Goal: Task Accomplishment & Management: Use online tool/utility

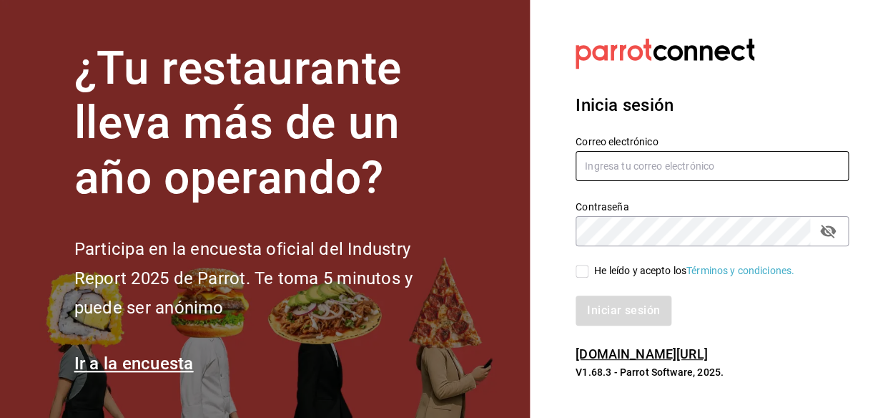
type input "mochomos.metepec@grupocosteno.com"
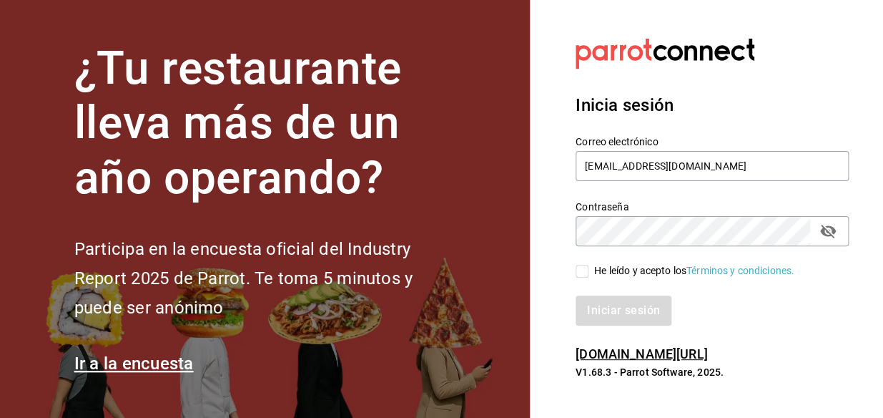
click at [576, 265] on input "He leído y acepto los Términos y condiciones." at bounding box center [582, 271] width 13 height 13
checkbox input "true"
click at [615, 302] on button "Iniciar sesión" at bounding box center [624, 310] width 97 height 30
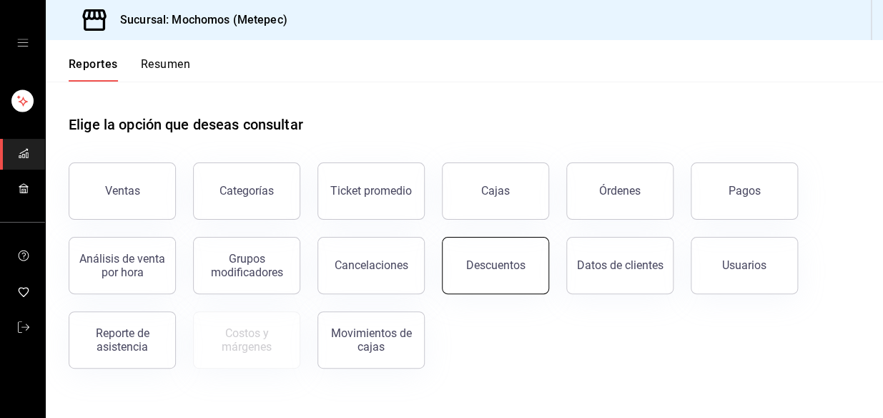
click at [473, 276] on button "Descuentos" at bounding box center [495, 265] width 107 height 57
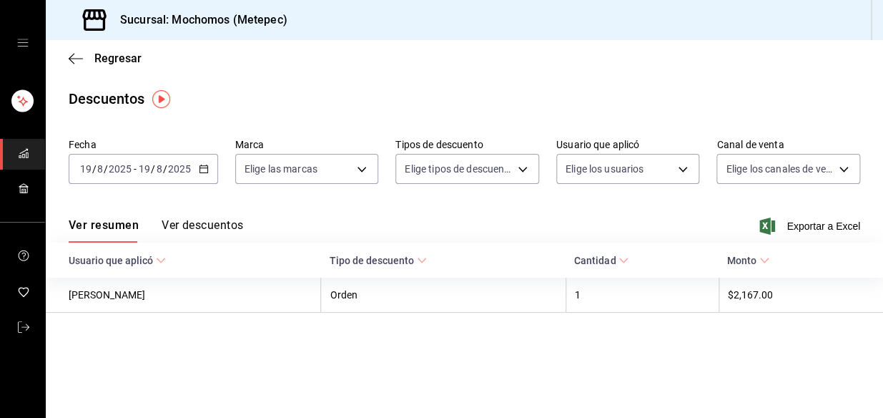
click at [207, 165] on \(Stroke\) "button" at bounding box center [203, 169] width 9 height 8
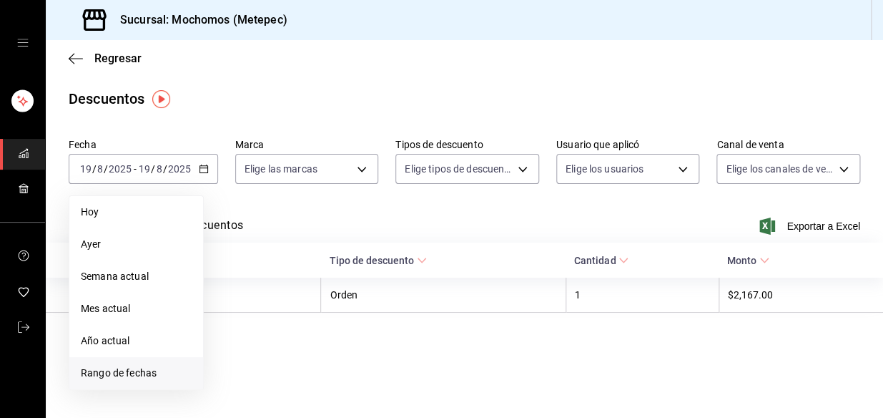
click at [131, 377] on span "Rango de fechas" at bounding box center [136, 372] width 111 height 15
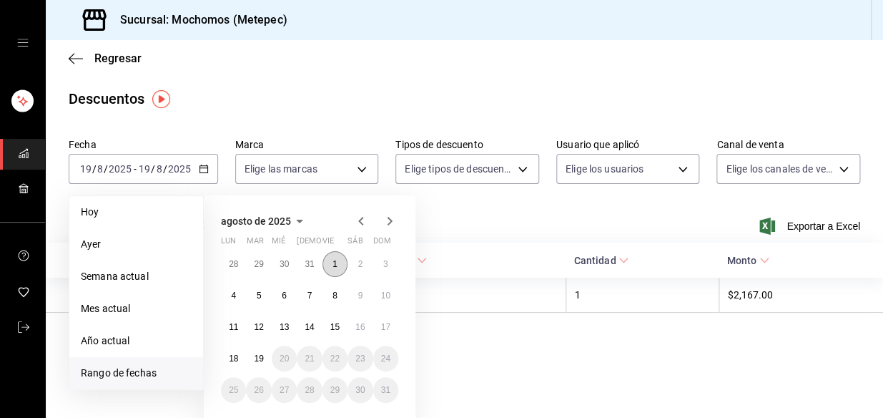
click at [337, 261] on button "1" at bounding box center [334, 264] width 25 height 26
click at [257, 354] on abbr "19" at bounding box center [258, 358] width 9 height 10
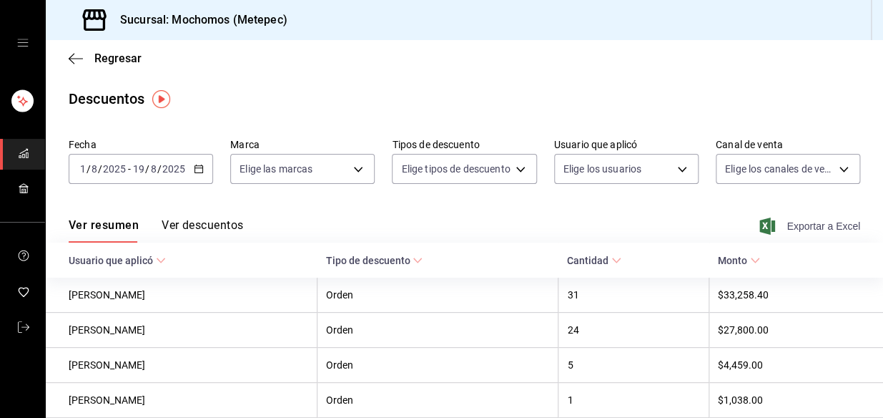
click at [821, 226] on span "Exportar a Excel" at bounding box center [811, 225] width 98 height 17
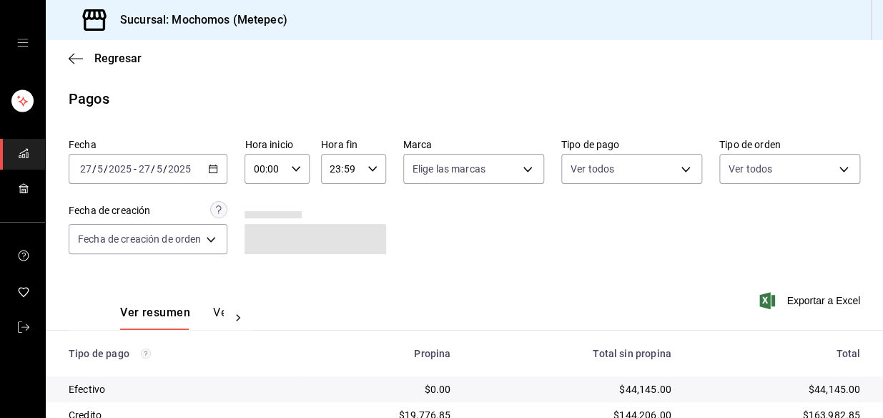
click at [214, 171] on icon "button" at bounding box center [213, 169] width 10 height 10
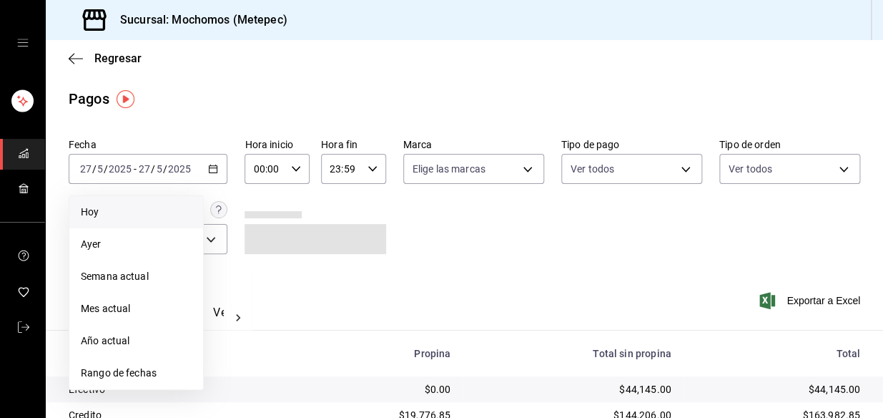
click at [134, 216] on span "Hoy" at bounding box center [136, 211] width 111 height 15
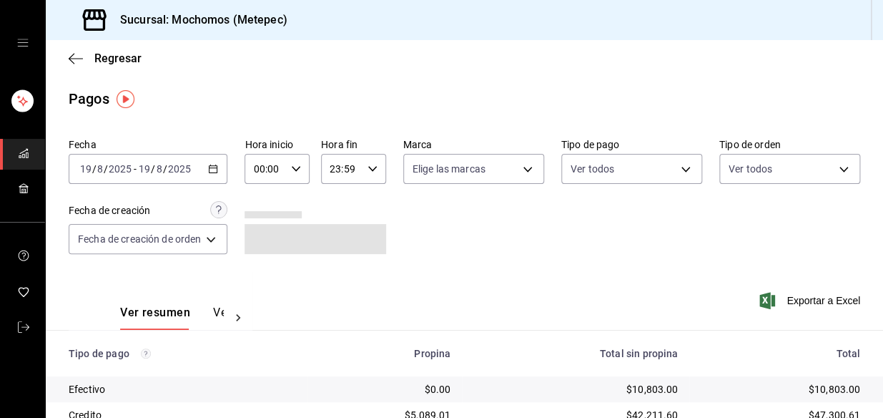
click at [299, 164] on icon "button" at bounding box center [296, 169] width 10 height 10
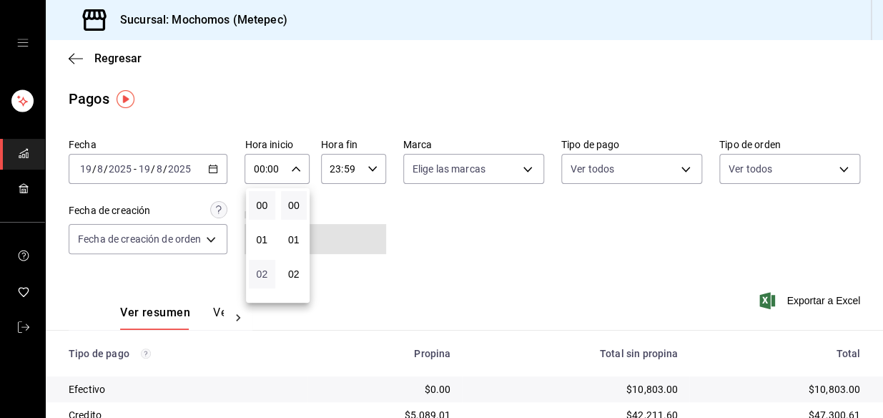
scroll to position [64, 0]
click at [257, 280] on span "04" at bounding box center [261, 277] width 9 height 11
type input "04:00"
click at [551, 222] on div at bounding box center [441, 209] width 883 height 418
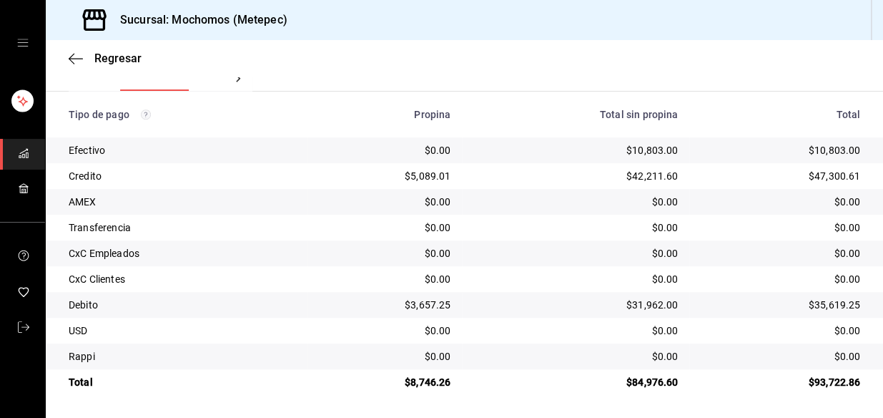
scroll to position [240, 0]
